Goal: Transaction & Acquisition: Download file/media

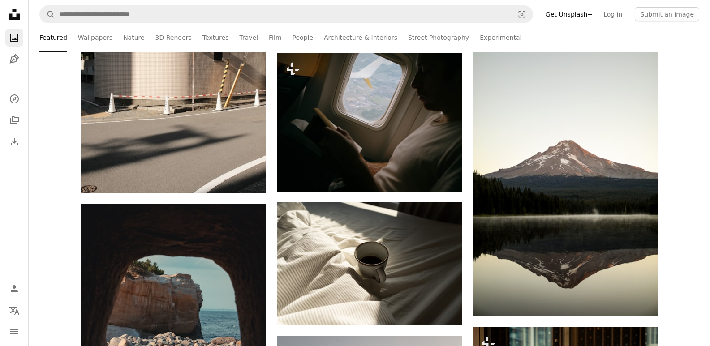
scroll to position [1165, 0]
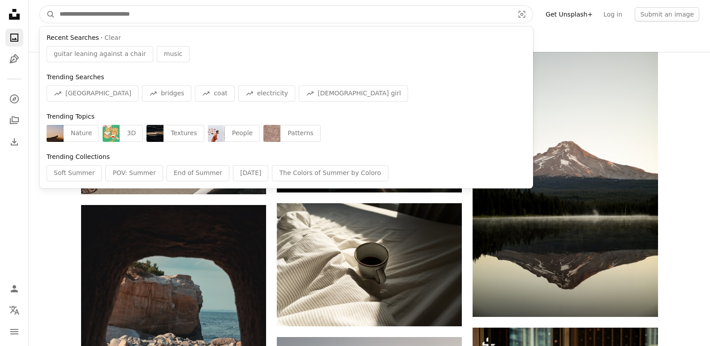
click at [193, 12] on input "Find visuals sitewide" at bounding box center [283, 14] width 456 height 17
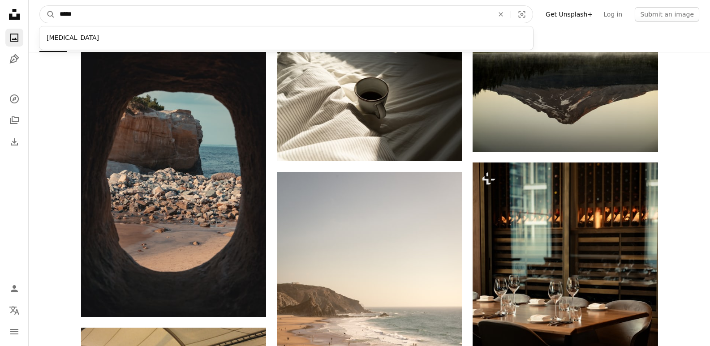
scroll to position [1345, 0]
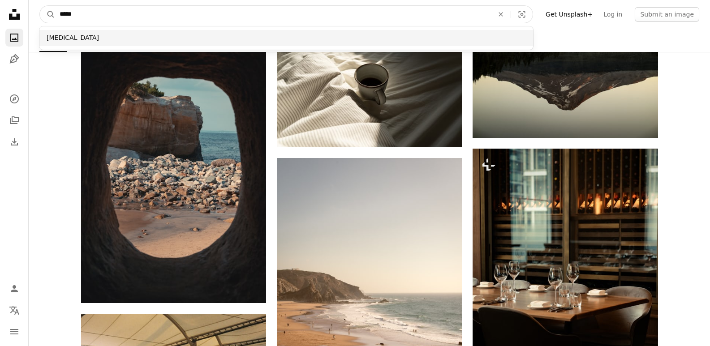
type input "*****"
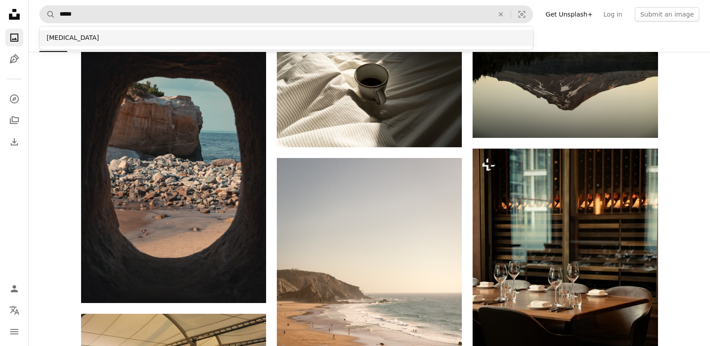
click at [65, 36] on div "[MEDICAL_DATA]" at bounding box center [286, 38] width 494 height 16
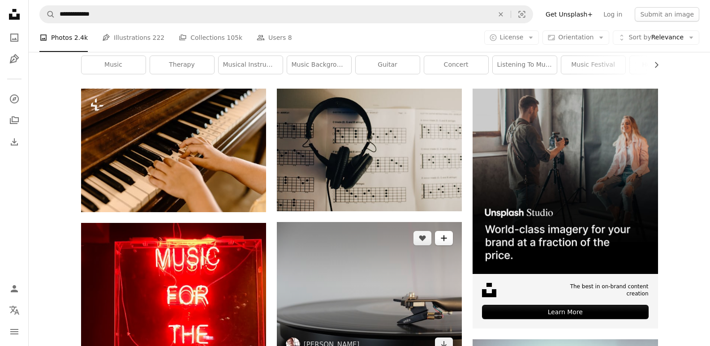
scroll to position [134, 0]
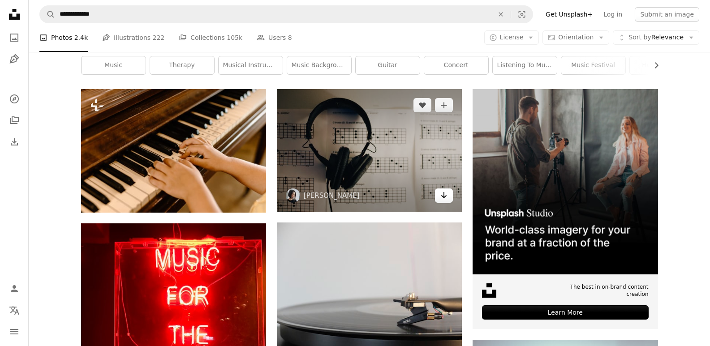
click at [444, 195] on icon "Download" at bounding box center [445, 195] width 6 height 6
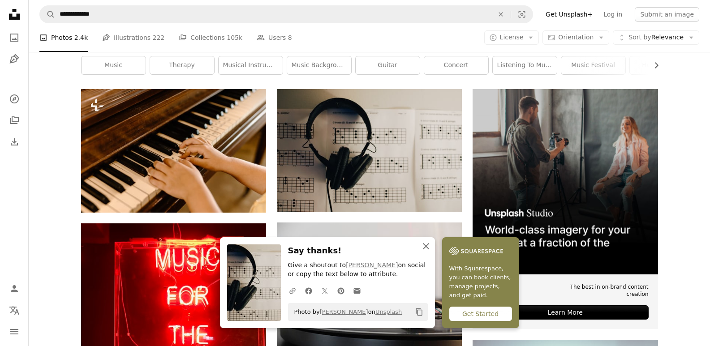
click at [424, 248] on icon "button" at bounding box center [426, 246] width 6 height 6
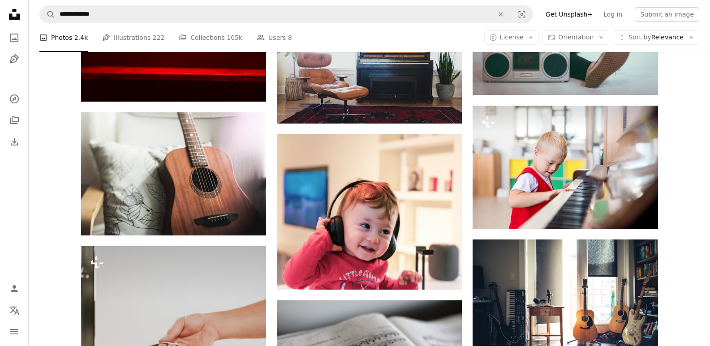
scroll to position [583, 0]
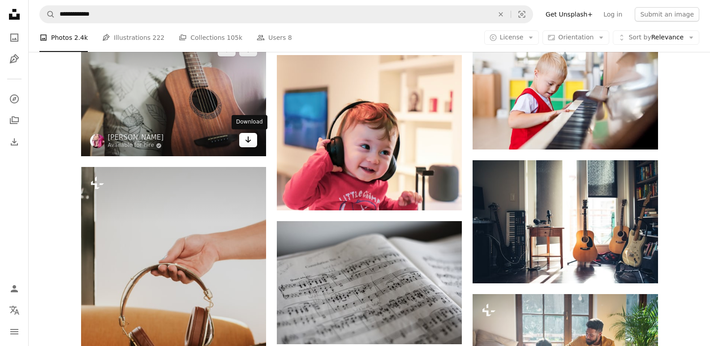
click at [252, 135] on link "Arrow pointing down" at bounding box center [248, 140] width 18 height 14
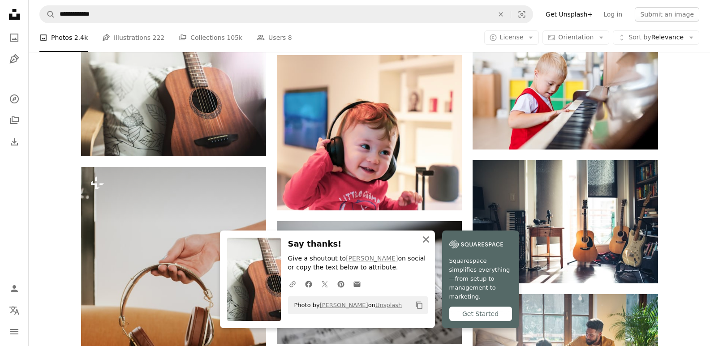
click at [428, 242] on icon "An X shape" at bounding box center [426, 239] width 11 height 11
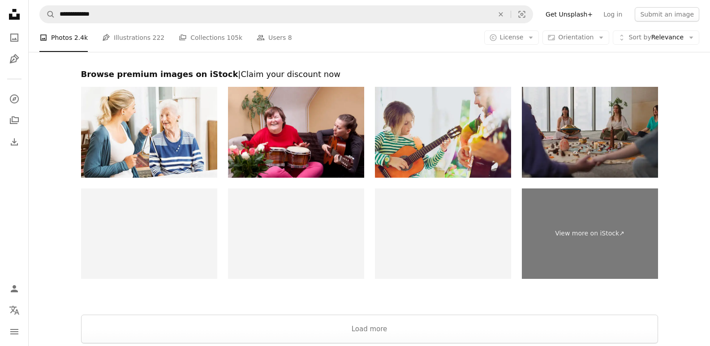
scroll to position [1659, 0]
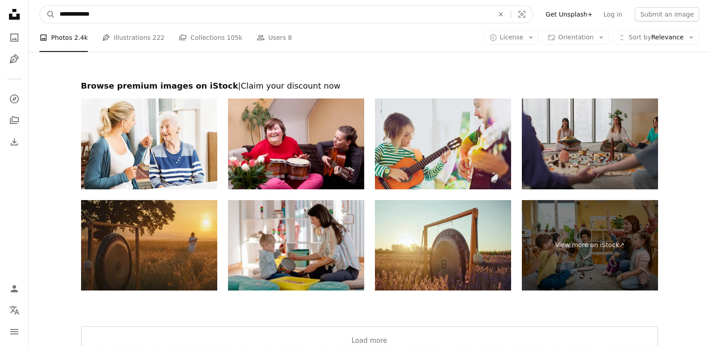
click at [102, 13] on input "**********" at bounding box center [273, 14] width 436 height 17
type input "*****"
click at [48, 13] on icon "A magnifying glass" at bounding box center [47, 14] width 15 height 9
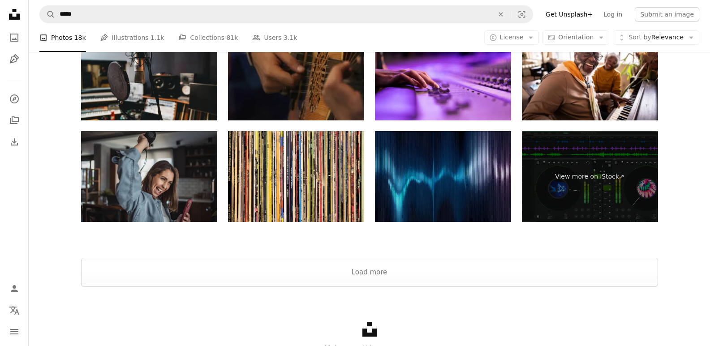
scroll to position [1434, 0]
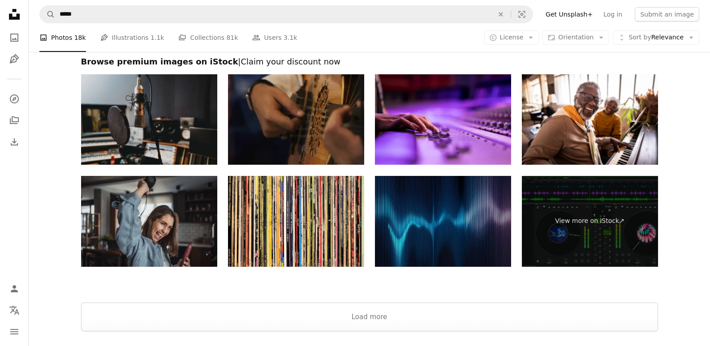
click at [202, 147] on img at bounding box center [149, 119] width 136 height 91
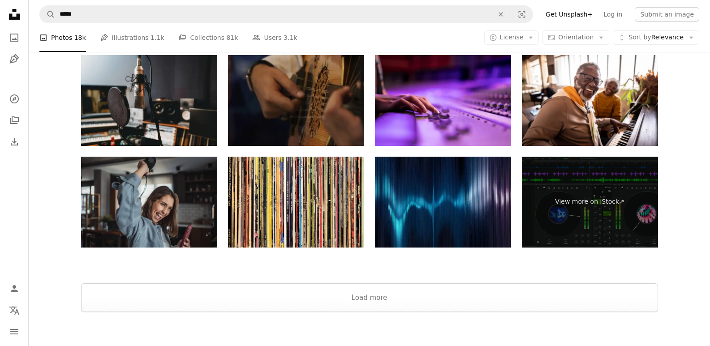
scroll to position [1522, 0]
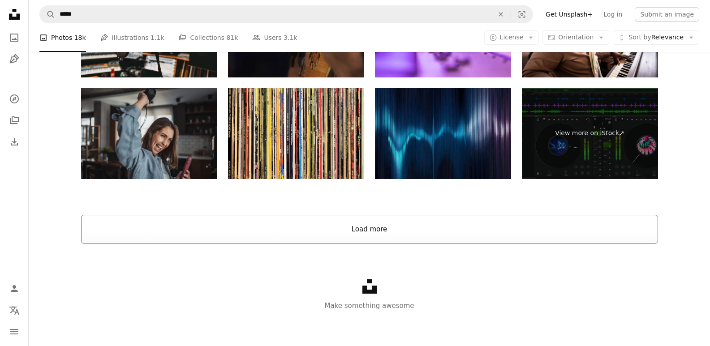
click at [277, 227] on button "Load more" at bounding box center [369, 229] width 577 height 29
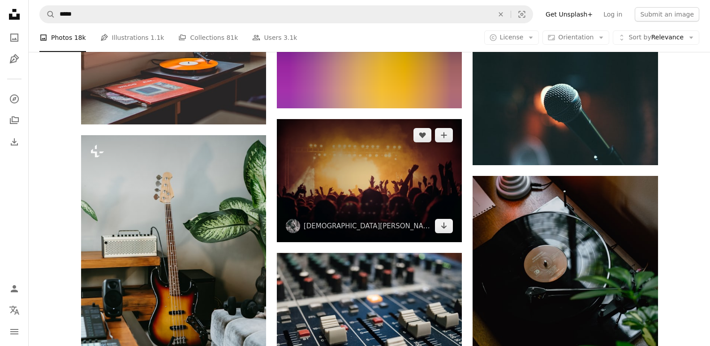
scroll to position [3046, 0]
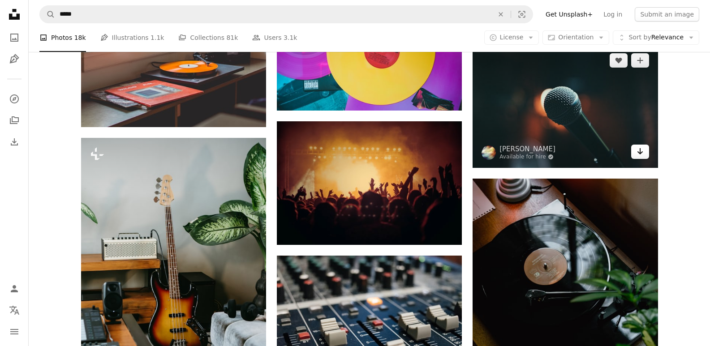
click at [642, 149] on icon "Arrow pointing down" at bounding box center [640, 151] width 7 height 11
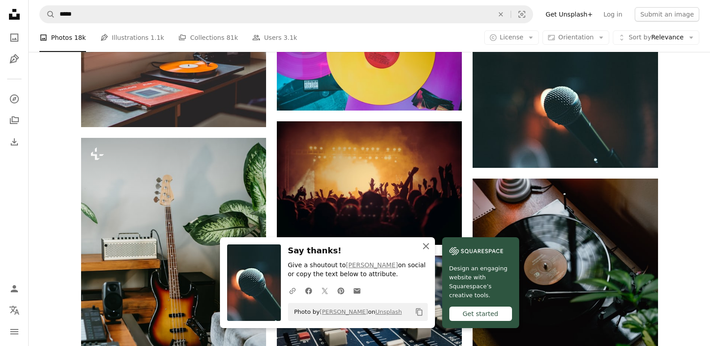
click at [426, 252] on button "An X shape Close" at bounding box center [426, 247] width 18 height 18
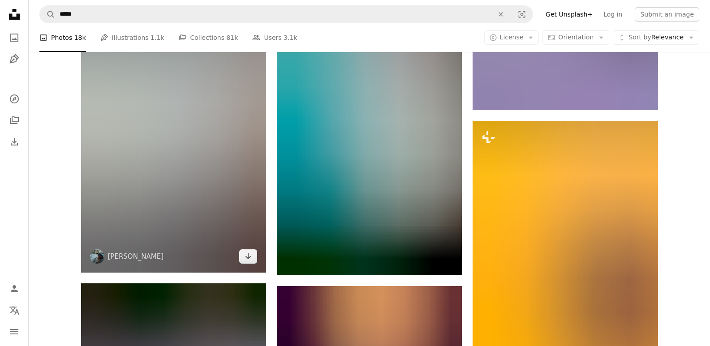
scroll to position [4167, 0]
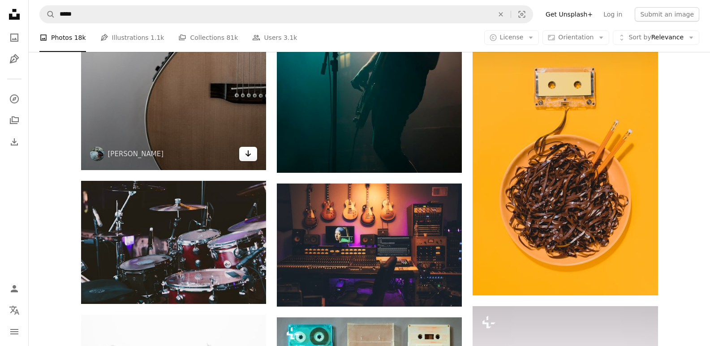
click at [251, 154] on icon "Arrow pointing down" at bounding box center [248, 153] width 7 height 11
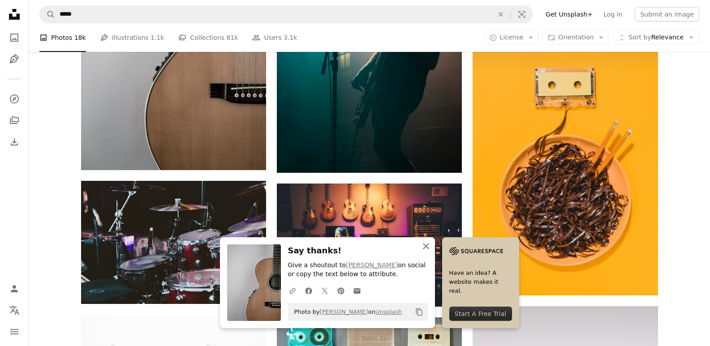
click at [425, 249] on icon "An X shape" at bounding box center [426, 246] width 11 height 11
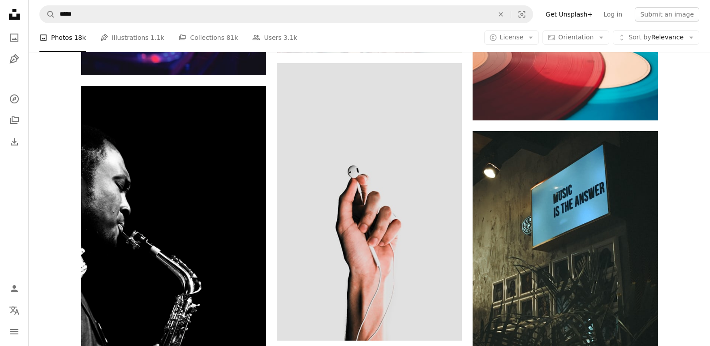
scroll to position [7349, 0]
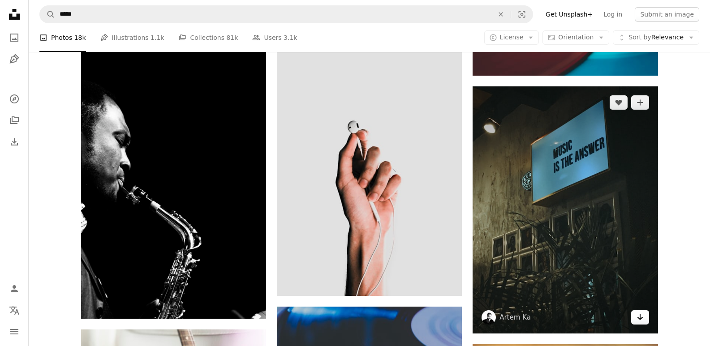
click at [638, 314] on icon "Arrow pointing down" at bounding box center [640, 317] width 7 height 11
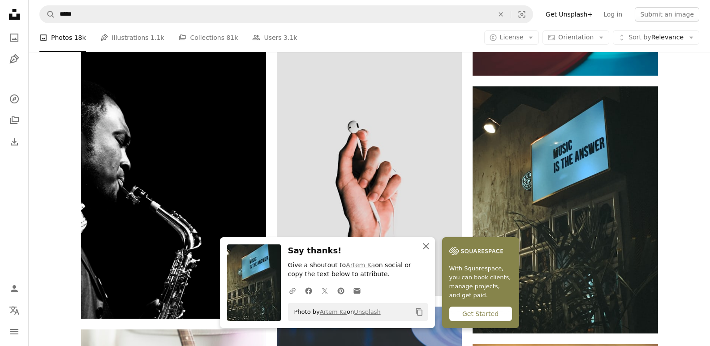
click at [426, 245] on icon "An X shape" at bounding box center [426, 246] width 11 height 11
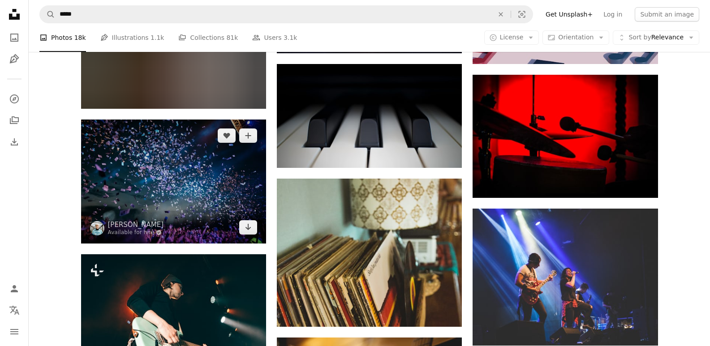
scroll to position [13894, 0]
